Goal: Task Accomplishment & Management: Use online tool/utility

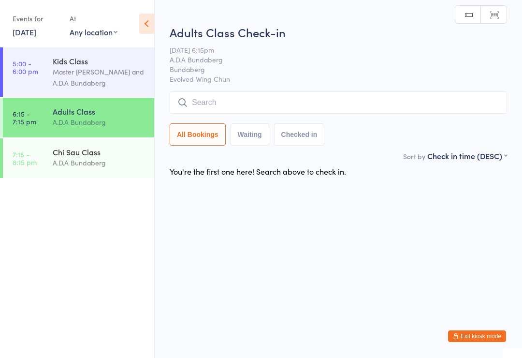
click at [220, 98] on input "search" at bounding box center [339, 102] width 338 height 22
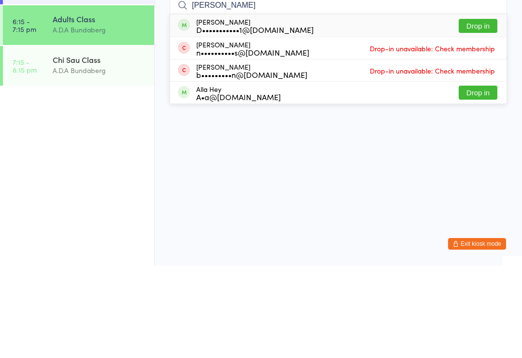
type input "[PERSON_NAME]"
click at [474, 111] on button "Drop in" at bounding box center [478, 118] width 39 height 14
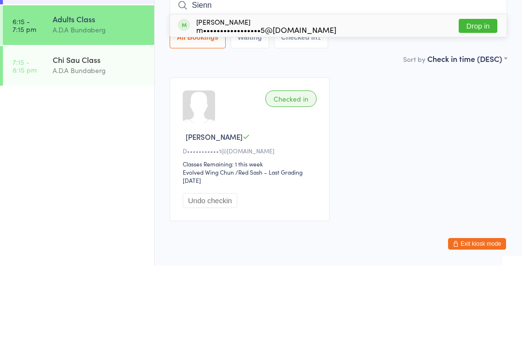
type input "Sienn"
click at [478, 111] on button "Drop in" at bounding box center [478, 118] width 39 height 14
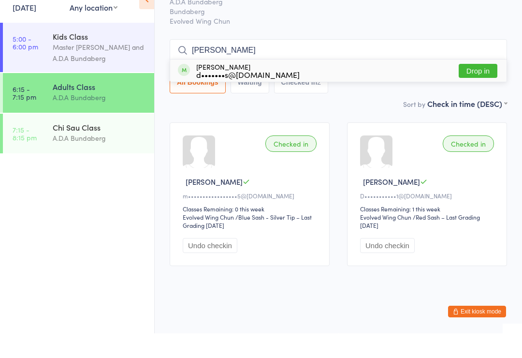
type input "[PERSON_NAME]"
click at [478, 88] on button "Drop in" at bounding box center [478, 95] width 39 height 14
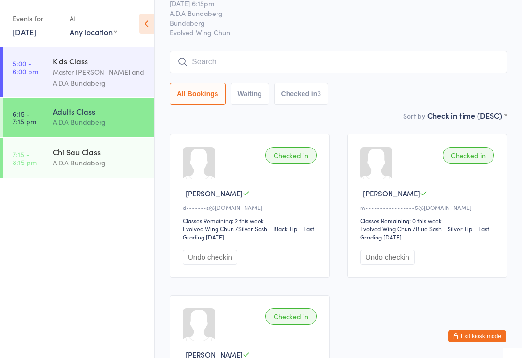
click at [232, 58] on input "search" at bounding box center [339, 62] width 338 height 22
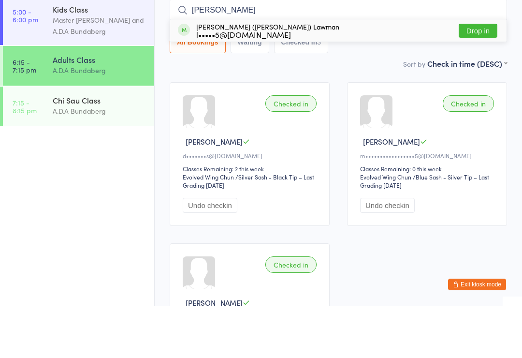
type input "[PERSON_NAME]"
click at [481, 75] on button "Drop in" at bounding box center [478, 82] width 39 height 14
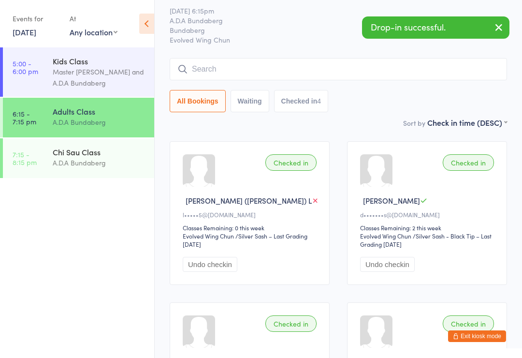
scroll to position [0, 0]
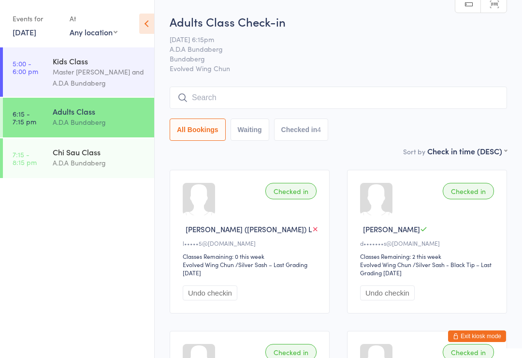
click at [199, 95] on input "search" at bounding box center [339, 98] width 338 height 22
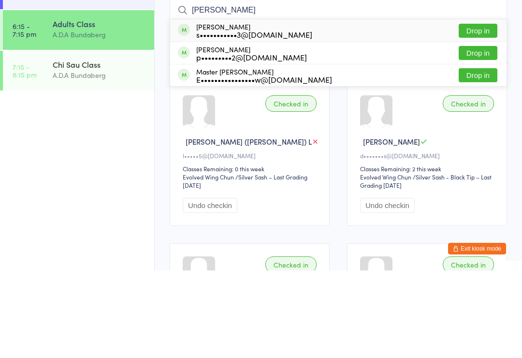
type input "[PERSON_NAME]"
click at [480, 111] on button "Drop in" at bounding box center [478, 118] width 39 height 14
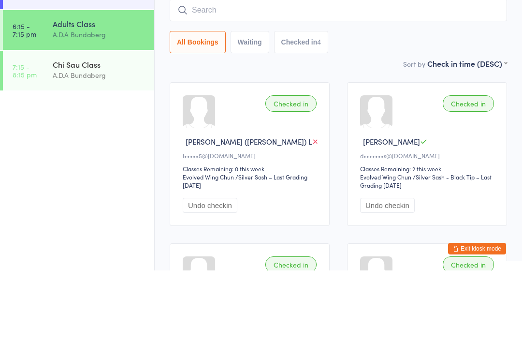
scroll to position [88, 0]
